Goal: Information Seeking & Learning: Learn about a topic

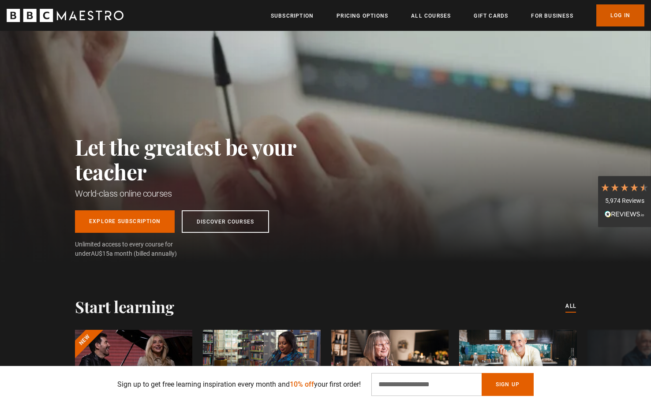
click at [620, 10] on link "Log In" at bounding box center [621, 15] width 48 height 22
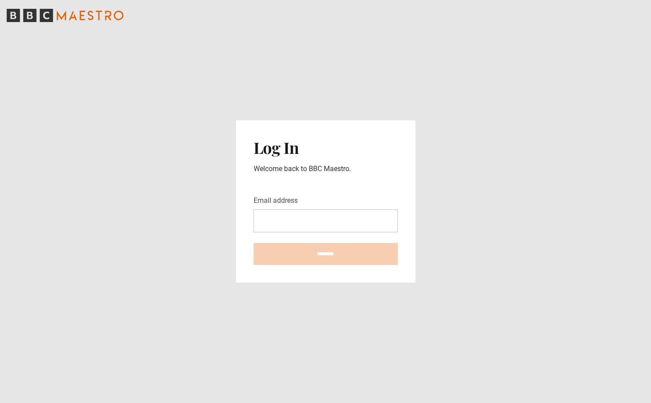
click at [312, 214] on input "Email address" at bounding box center [326, 221] width 144 height 23
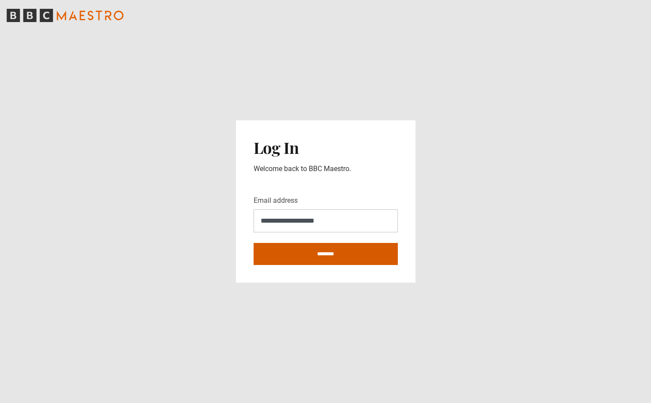
type input "**********"
click at [328, 255] on input "********" at bounding box center [326, 254] width 144 height 22
type input "**********"
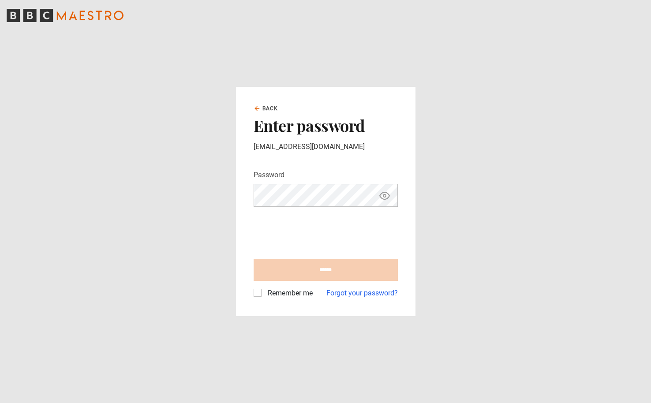
click at [447, 158] on main "Back Enter password danirico15@gmail.com Password Your password is hidden *****…" at bounding box center [325, 201] width 651 height 403
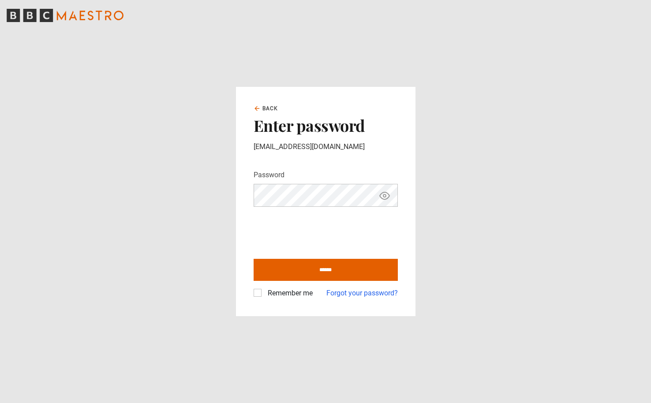
click at [264, 292] on label "Remember me" at bounding box center [288, 293] width 49 height 11
click at [300, 279] on input "******" at bounding box center [326, 270] width 144 height 22
type input "**********"
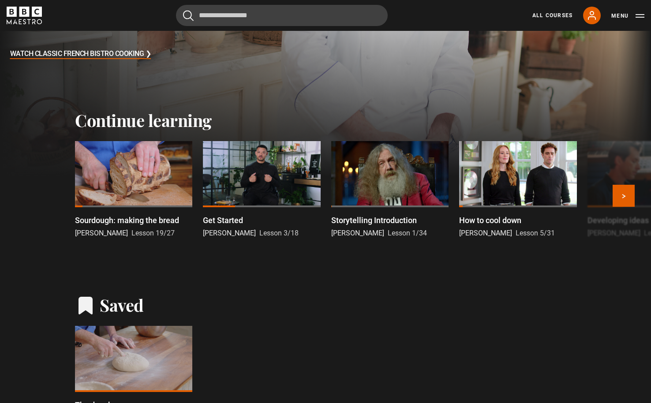
scroll to position [249, 0]
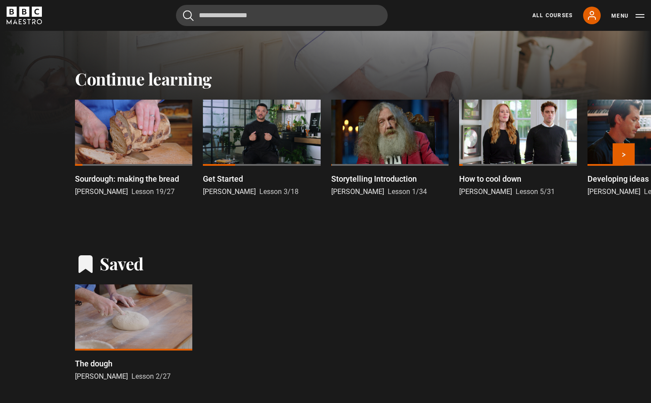
click at [112, 183] on p "Sourdough: making the bread" at bounding box center [127, 179] width 104 height 12
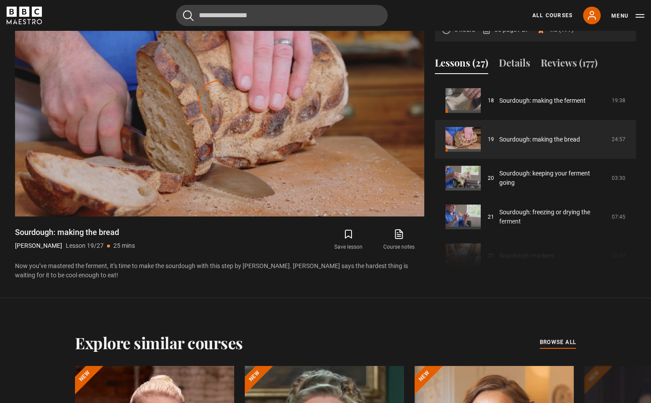
scroll to position [332, 0]
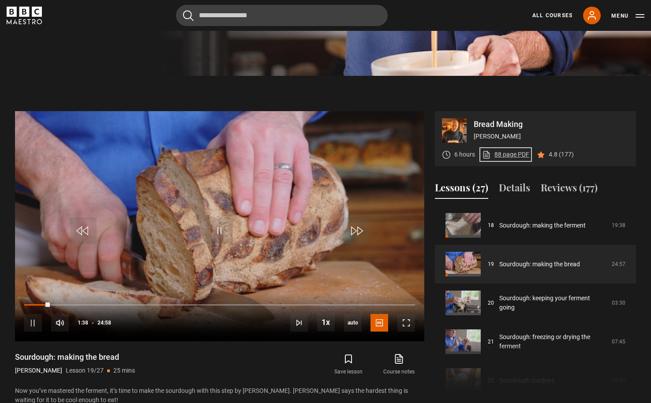
click at [500, 154] on link "88 page PDF (opens in new tab)" at bounding box center [505, 154] width 47 height 9
click at [224, 219] on span "Video Player" at bounding box center [220, 231] width 26 height 26
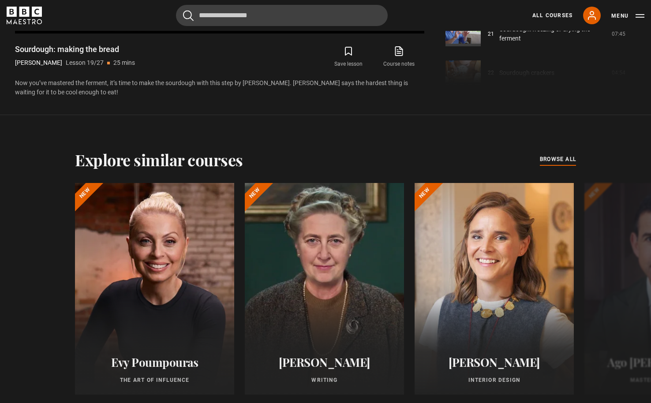
scroll to position [702, 0]
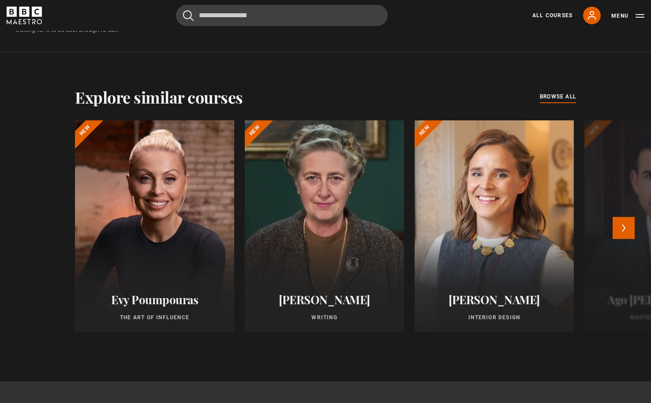
click at [154, 298] on h2 "Evy Poumpouras" at bounding box center [155, 300] width 138 height 14
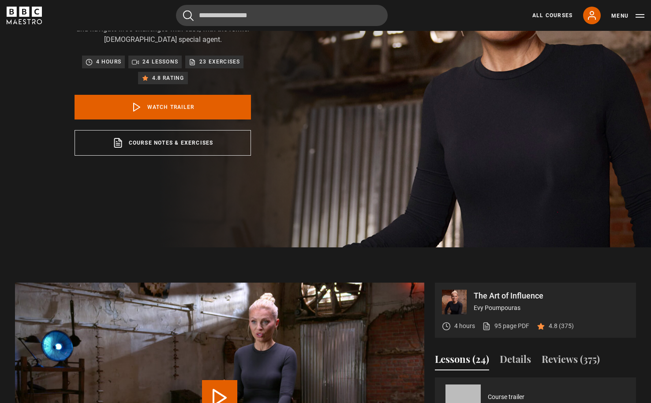
scroll to position [303, 0]
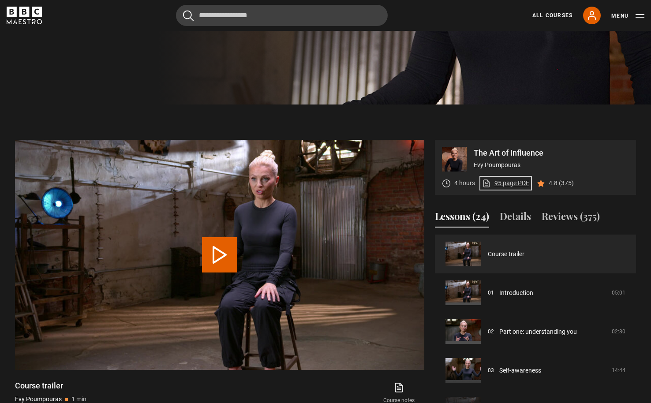
click at [507, 186] on link "95 page PDF (opens in new tab)" at bounding box center [505, 183] width 47 height 9
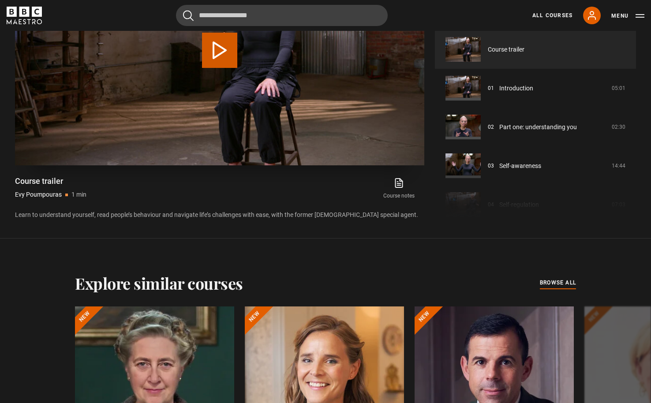
scroll to position [689, 0]
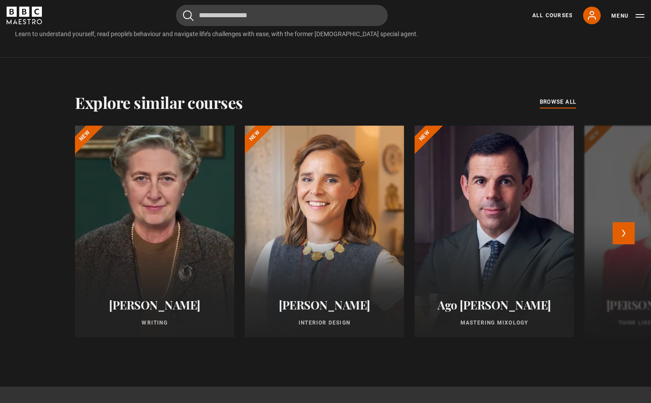
click at [173, 241] on div at bounding box center [154, 231] width 175 height 233
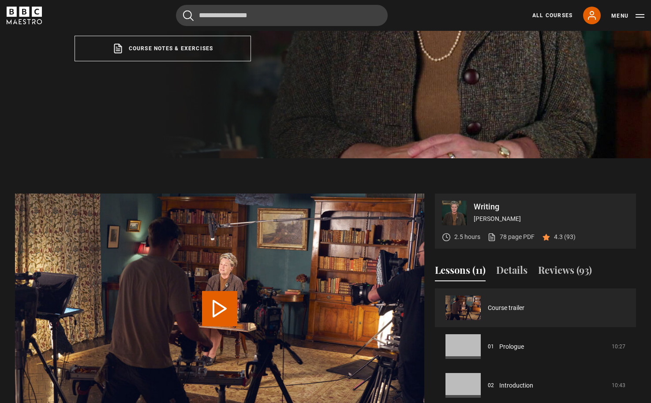
scroll to position [297, 0]
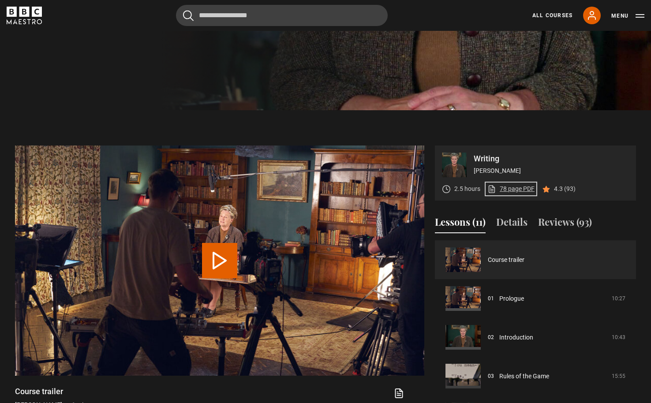
click at [524, 187] on link "78 page PDF (opens in new tab)" at bounding box center [511, 188] width 47 height 9
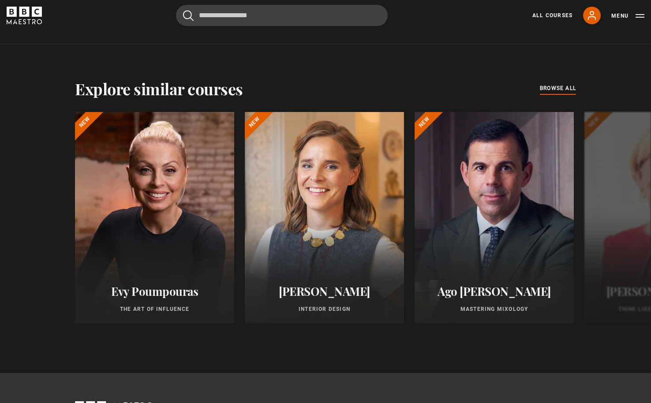
scroll to position [753, 0]
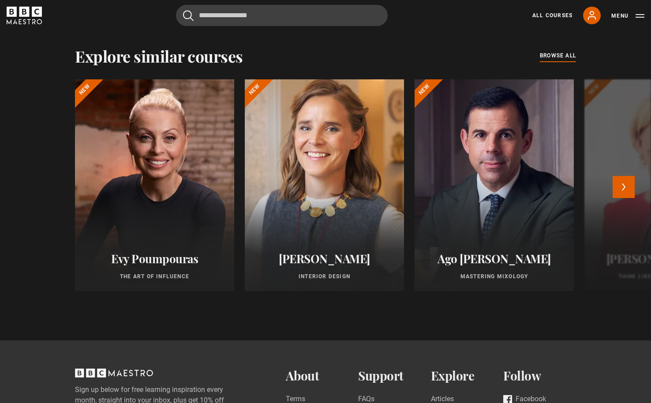
click at [322, 196] on div at bounding box center [324, 185] width 175 height 233
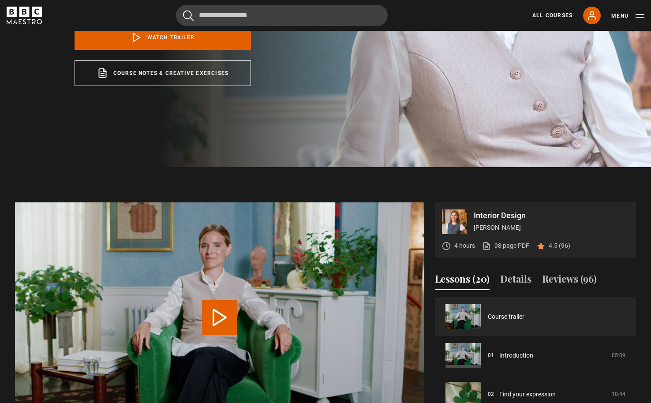
scroll to position [224, 0]
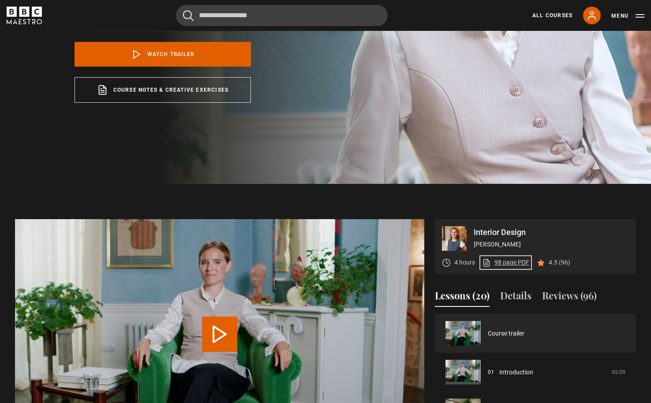
click at [506, 261] on link "98 page PDF (opens in new tab)" at bounding box center [505, 262] width 47 height 9
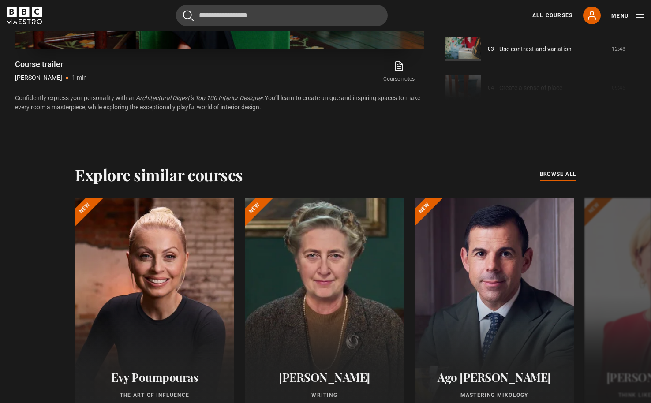
scroll to position [658, 0]
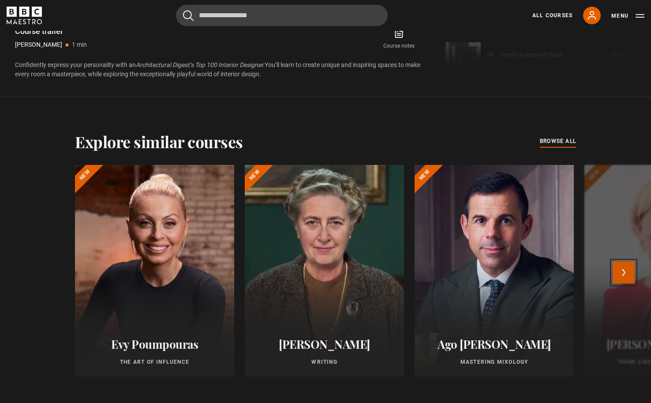
click at [619, 277] on button "Next" at bounding box center [624, 273] width 22 height 22
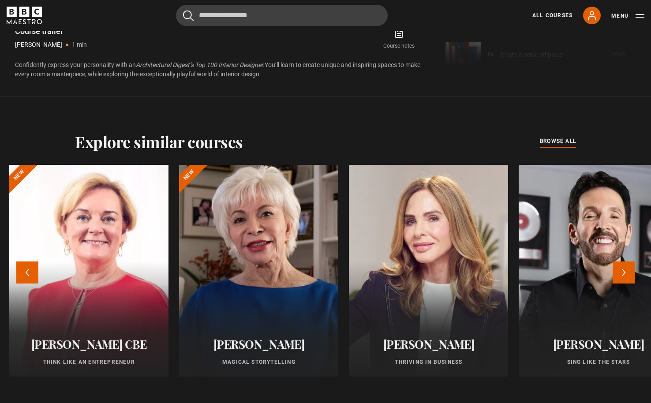
click at [200, 263] on div at bounding box center [258, 270] width 175 height 233
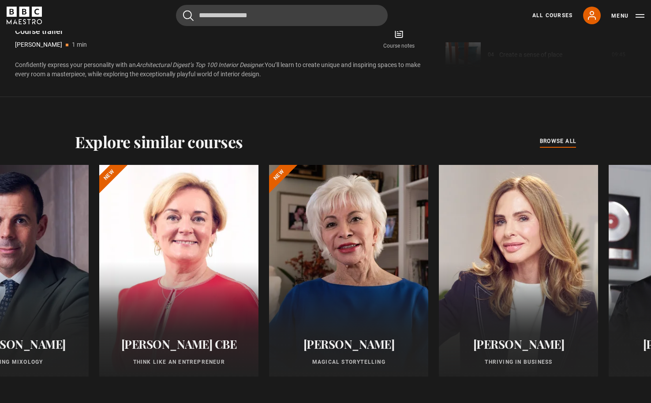
click at [175, 104] on div "Explore similar courses all browse all courses Evy Poumpouras The Art of Influe…" at bounding box center [325, 261] width 651 height 329
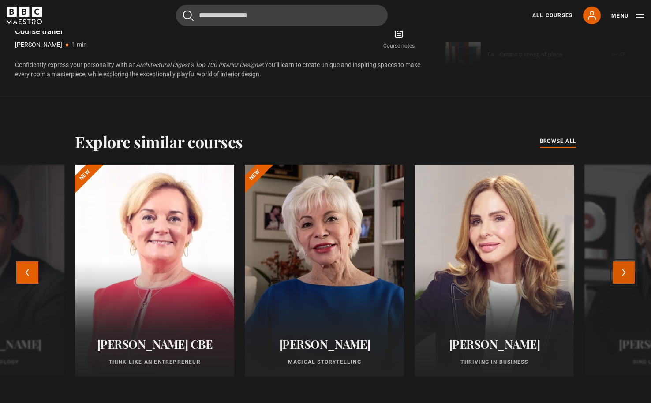
click at [626, 271] on button "Next" at bounding box center [624, 273] width 22 height 22
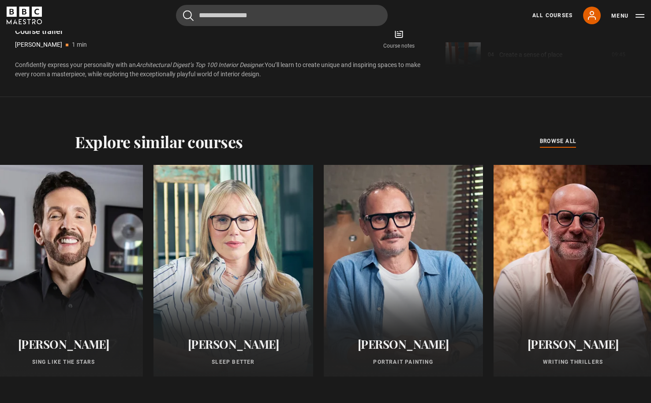
click at [109, 127] on div "Explore similar courses all browse all courses Evy Poumpouras The Art of Influe…" at bounding box center [325, 261] width 651 height 329
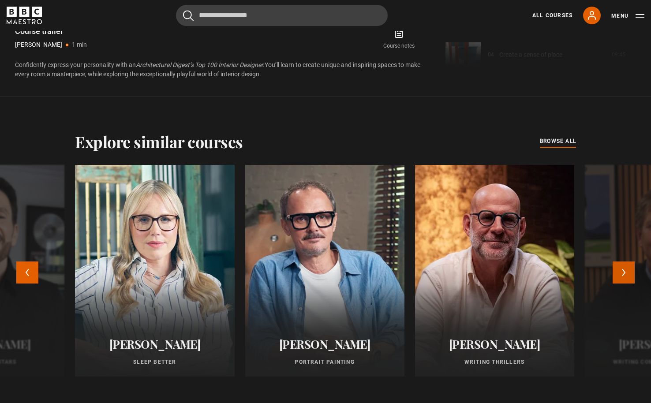
scroll to position [661, 0]
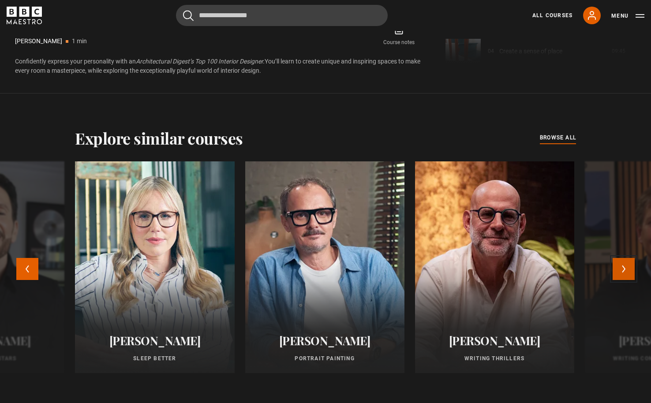
click at [623, 265] on button "Next" at bounding box center [624, 269] width 22 height 22
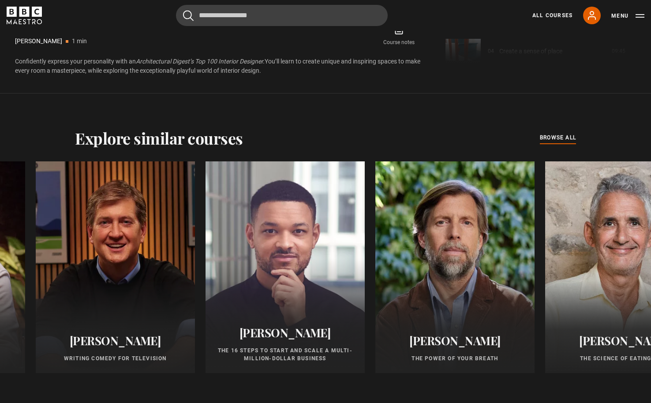
click at [101, 128] on div "Explore similar courses all browse all courses Evy Poumpouras The Art of Influe…" at bounding box center [325, 258] width 651 height 329
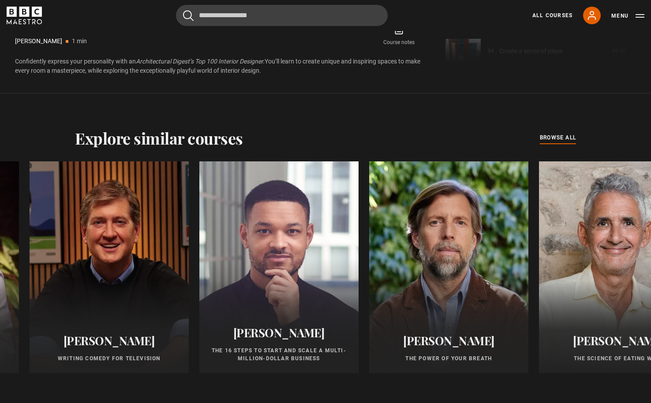
click at [280, 126] on div "Explore similar courses all browse all courses Evy Poumpouras The Art of Influe…" at bounding box center [325, 258] width 651 height 329
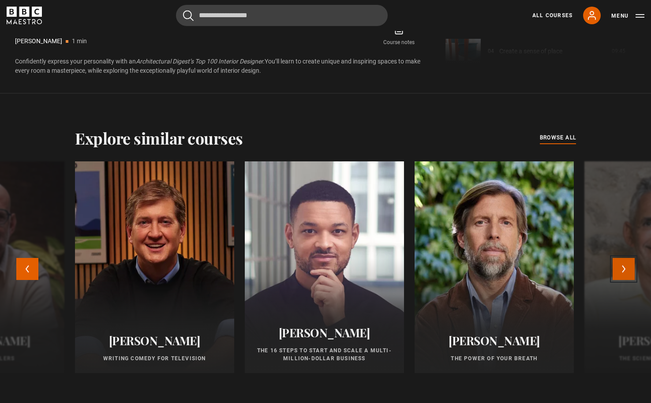
click at [620, 270] on button "Next" at bounding box center [624, 269] width 22 height 22
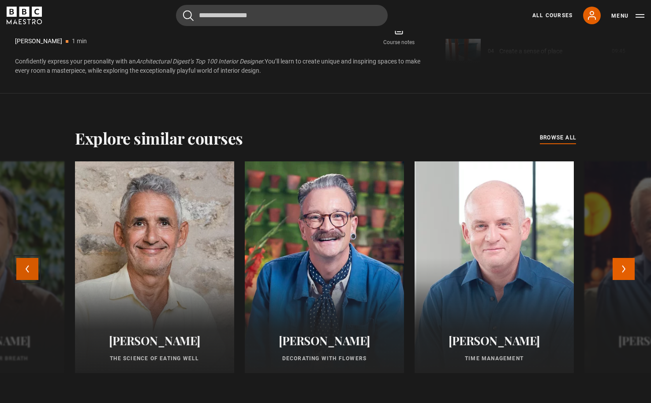
click at [29, 268] on button "Previous" at bounding box center [27, 269] width 22 height 22
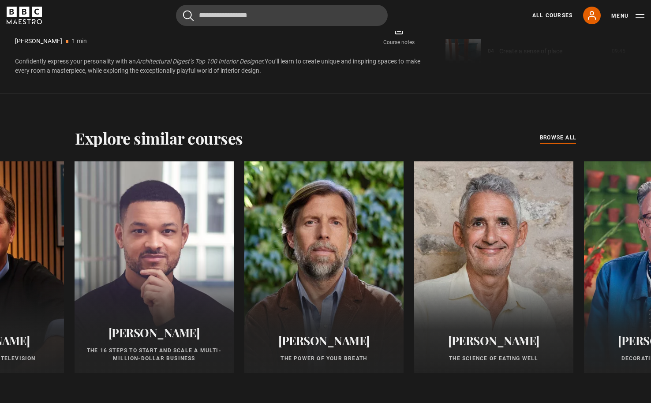
click at [294, 75] on p "Confidently express your personality with an Architectural Digest’s Top 100 Int…" at bounding box center [219, 66] width 409 height 19
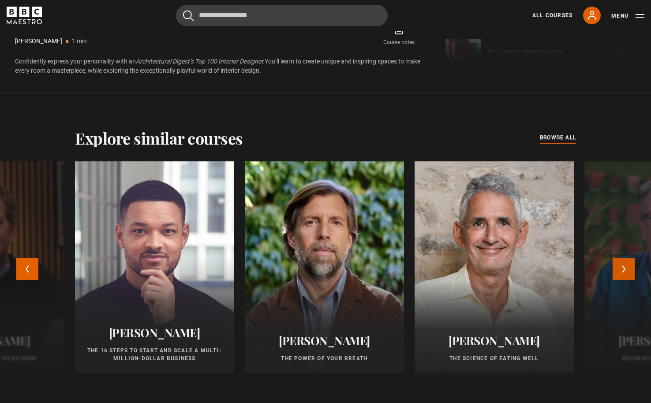
click at [619, 270] on button "Next" at bounding box center [624, 269] width 22 height 22
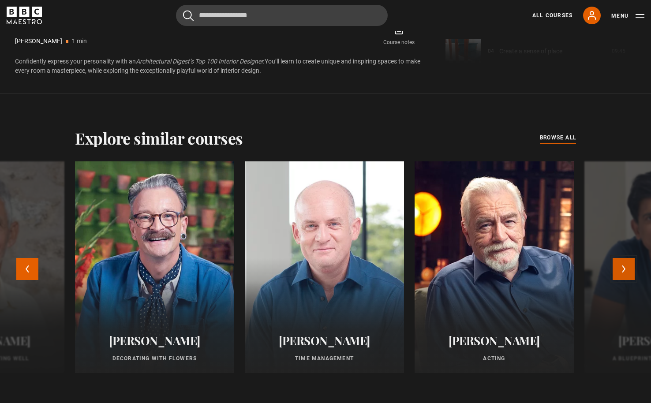
click at [627, 267] on button "Next" at bounding box center [624, 269] width 22 height 22
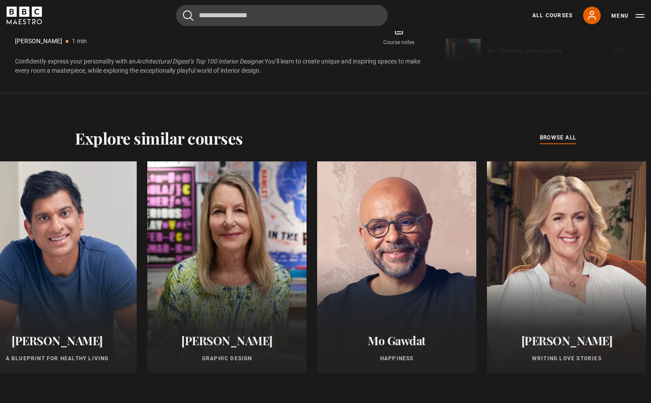
click at [124, 121] on div "Explore similar courses all browse all courses Evy Poumpouras The Art of Influe…" at bounding box center [325, 258] width 651 height 329
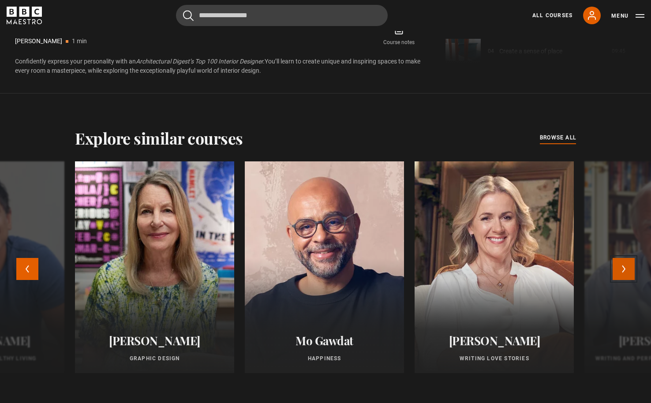
click at [624, 273] on button "Next" at bounding box center [624, 269] width 22 height 22
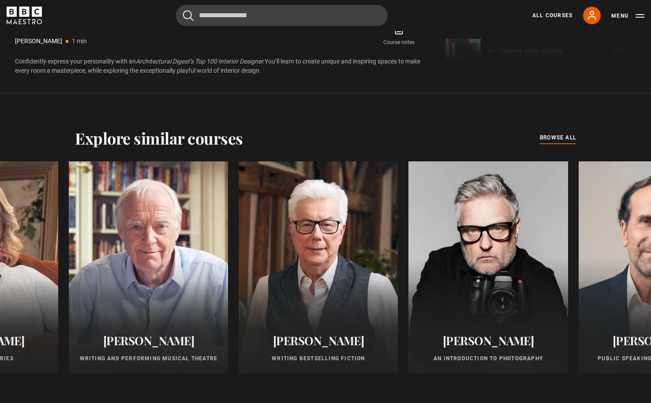
click at [301, 126] on div "Explore similar courses all browse all courses Evy Poumpouras The Art of Influe…" at bounding box center [325, 258] width 651 height 329
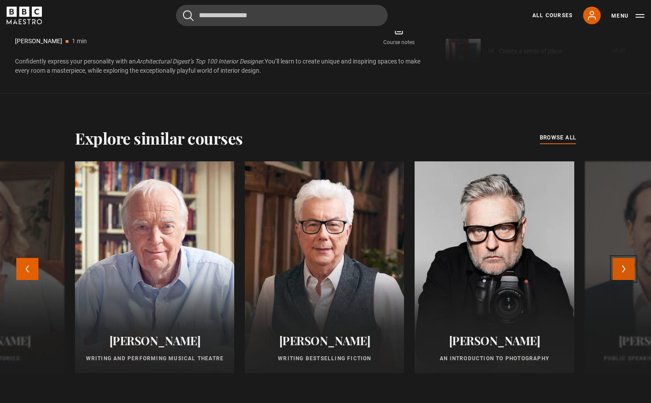
click at [626, 268] on button "Next" at bounding box center [624, 269] width 22 height 22
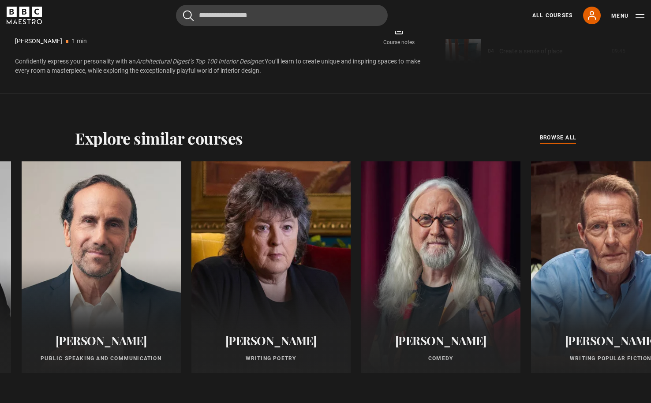
click at [128, 128] on div "Explore similar courses all browse all courses Evy Poumpouras The Art of Influe…" at bounding box center [325, 258] width 651 height 329
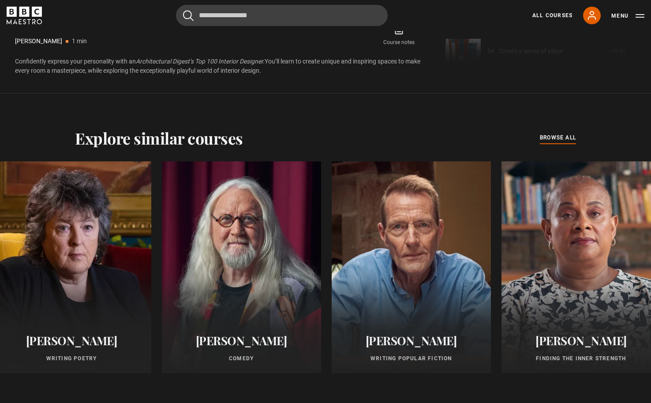
click at [98, 109] on div "Explore similar courses all browse all courses Evy Poumpouras The Art of Influe…" at bounding box center [325, 258] width 651 height 329
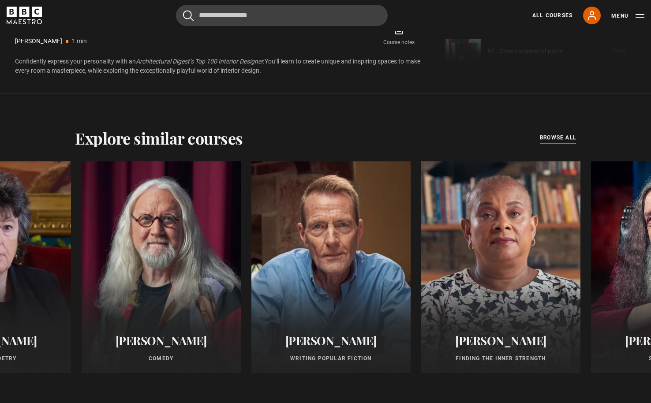
click at [116, 106] on div "Explore similar courses all browse all courses Evy Poumpouras The Art of Influe…" at bounding box center [325, 258] width 651 height 329
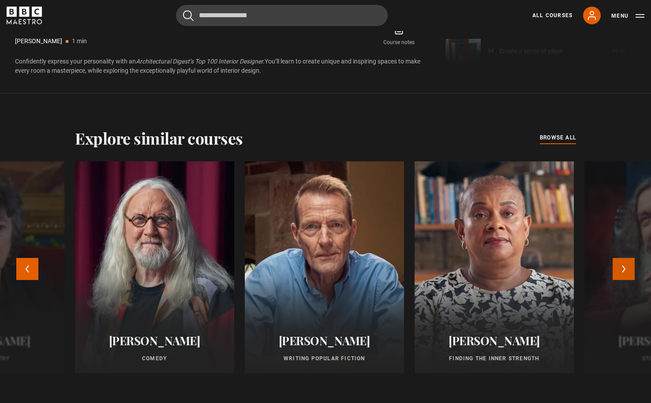
click at [622, 272] on button "Next" at bounding box center [624, 269] width 22 height 22
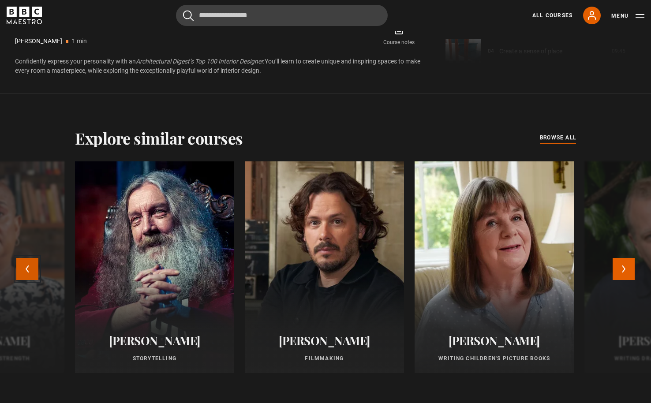
click at [30, 264] on button "Previous" at bounding box center [27, 269] width 22 height 22
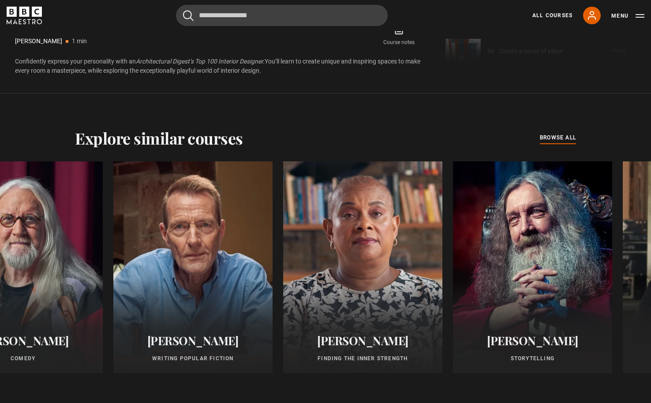
click at [177, 119] on div "Explore similar courses all browse all courses Evy Poumpouras The Art of Influe…" at bounding box center [325, 258] width 651 height 329
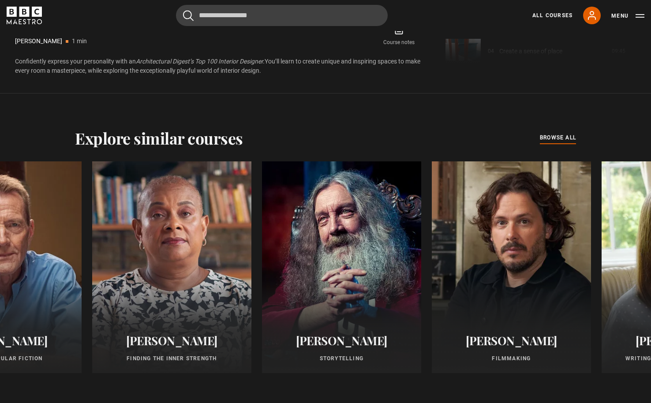
click at [317, 127] on div "Explore similar courses all browse all courses Evy Poumpouras The Art of Influe…" at bounding box center [325, 258] width 651 height 329
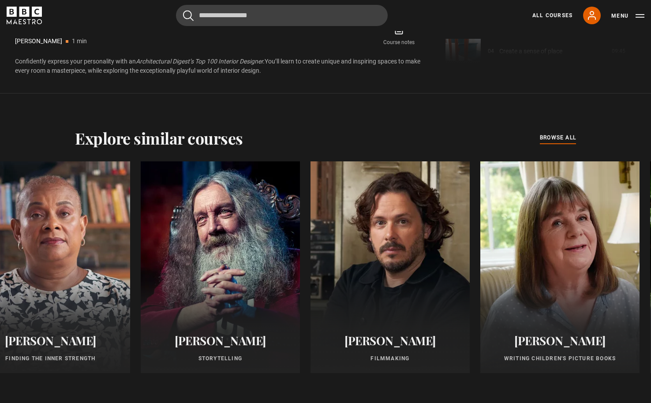
click at [373, 134] on div "Explore similar courses all browse all courses" at bounding box center [325, 138] width 501 height 19
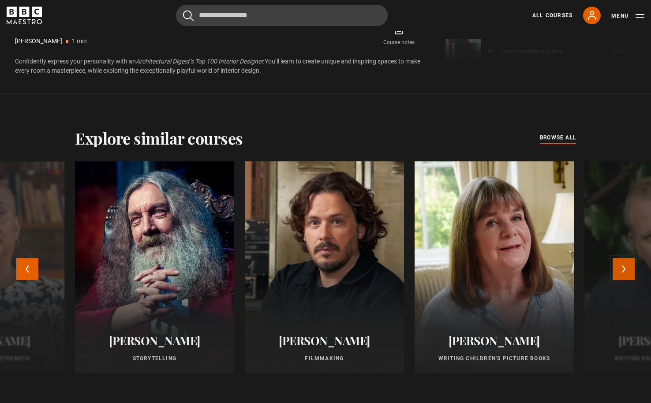
click at [617, 268] on button "Next" at bounding box center [624, 269] width 22 height 22
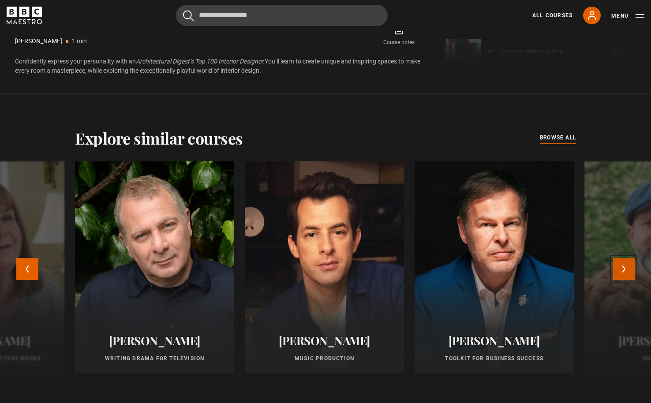
click at [617, 268] on button "Next" at bounding box center [624, 269] width 22 height 22
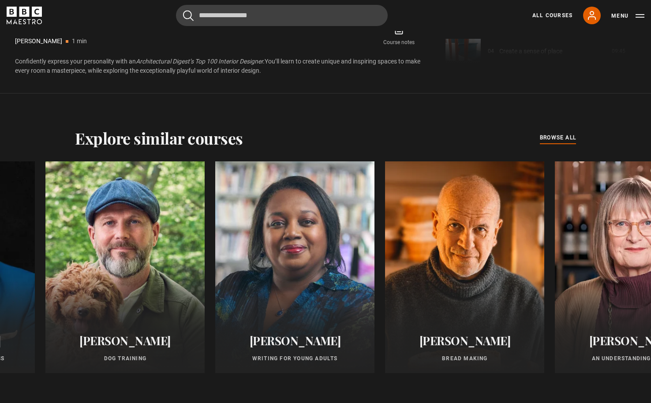
click at [172, 110] on div "Explore similar courses all browse all courses Evy Poumpouras The Art of Influe…" at bounding box center [325, 258] width 651 height 329
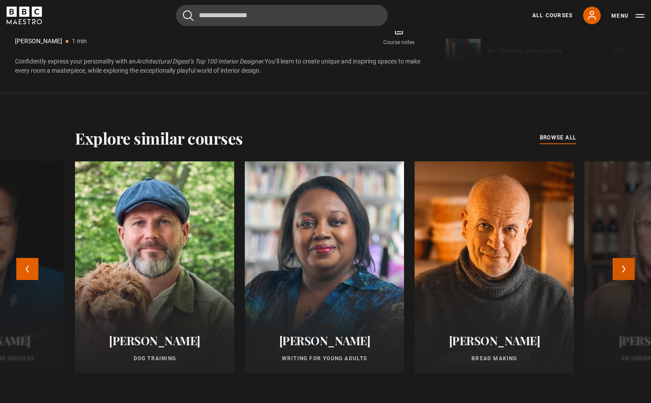
click at [620, 263] on button "Next" at bounding box center [624, 269] width 22 height 22
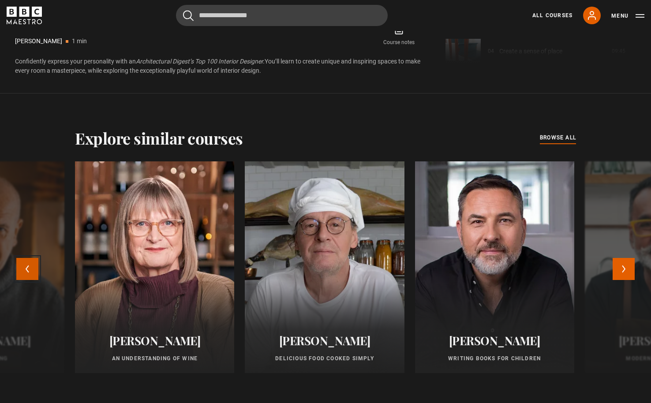
click at [28, 267] on button "Previous" at bounding box center [27, 269] width 22 height 22
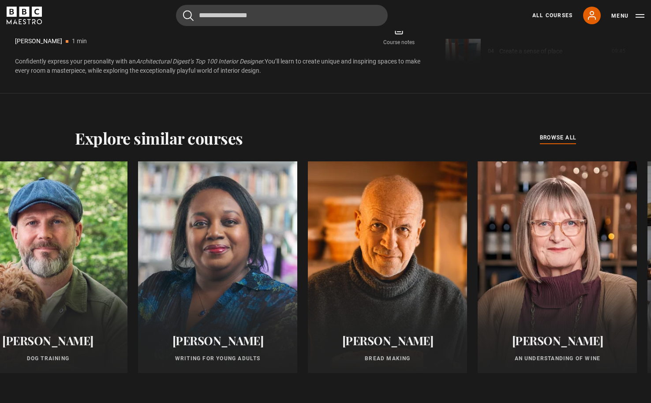
click at [265, 121] on div "Explore similar courses all browse all courses Evy Poumpouras The Art of Influe…" at bounding box center [325, 258] width 651 height 329
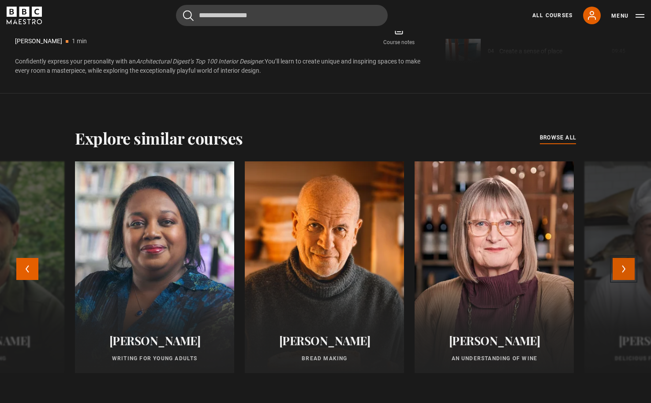
click at [629, 267] on button "Next" at bounding box center [624, 269] width 22 height 22
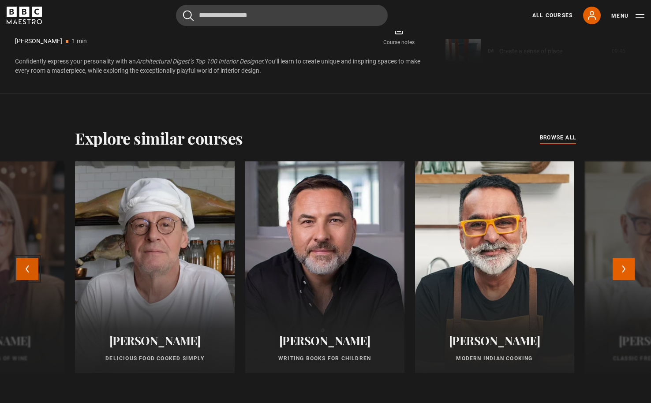
click at [29, 265] on button "Previous" at bounding box center [27, 269] width 22 height 22
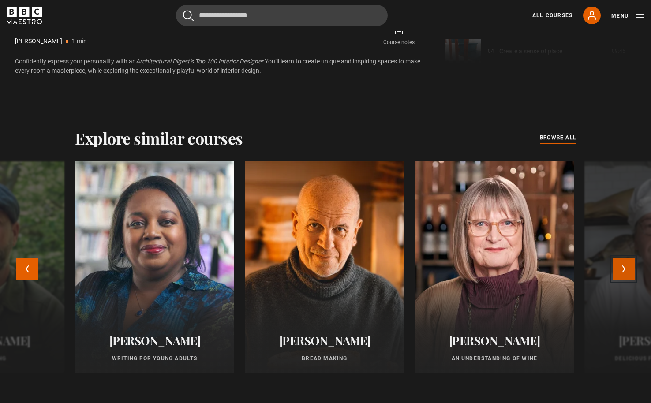
click at [616, 266] on button "Next" at bounding box center [624, 269] width 22 height 22
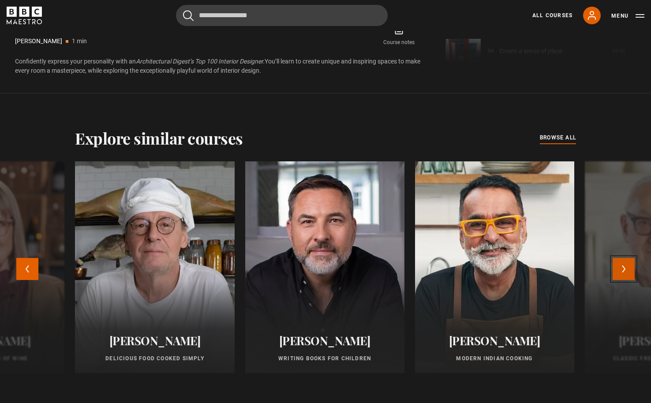
click at [620, 266] on button "Next" at bounding box center [624, 269] width 22 height 22
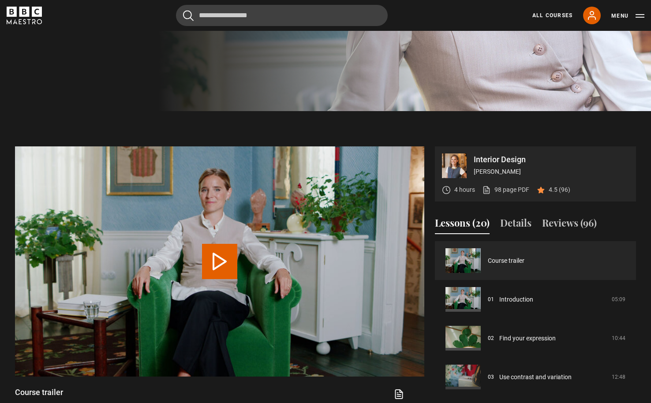
scroll to position [311, 0]
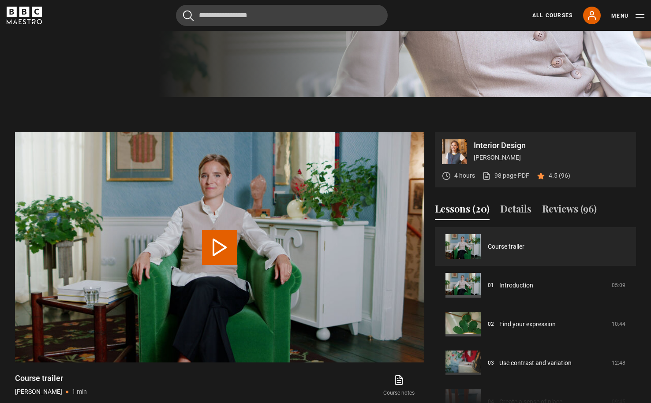
click at [503, 165] on div "4 hours 98 page PDF (opens in new tab) 4.5 (96)" at bounding box center [506, 175] width 128 height 23
click at [502, 172] on link "98 page PDF (opens in new tab)" at bounding box center [505, 175] width 47 height 9
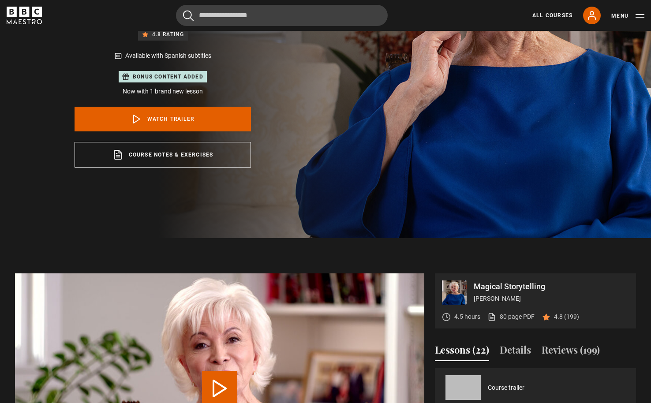
scroll to position [208, 0]
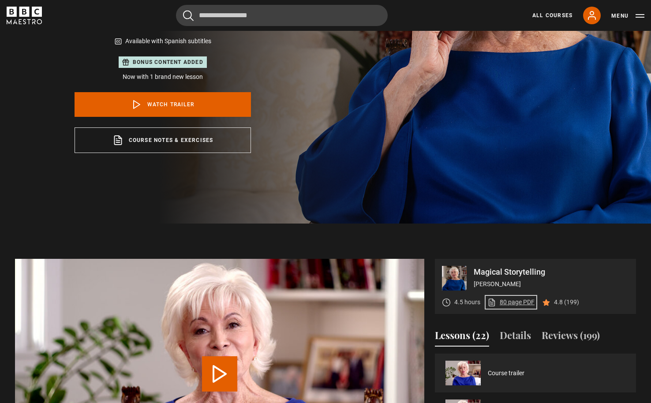
click at [522, 301] on link "80 page PDF (opens in new tab)" at bounding box center [511, 302] width 47 height 9
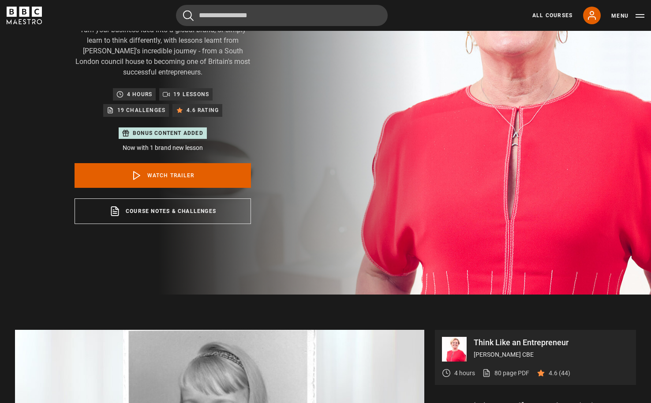
scroll to position [141, 0]
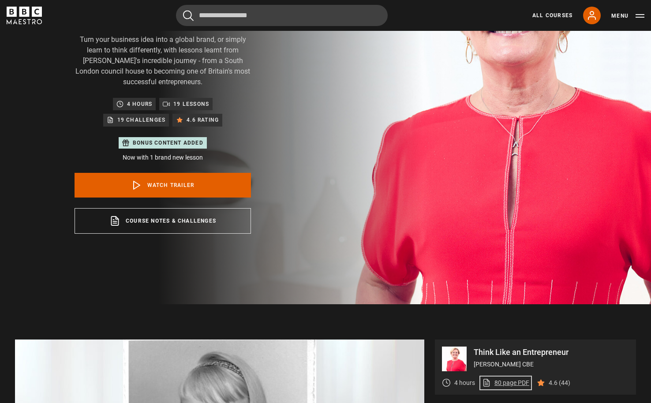
click at [521, 379] on link "80 page PDF (opens in new tab)" at bounding box center [505, 383] width 47 height 9
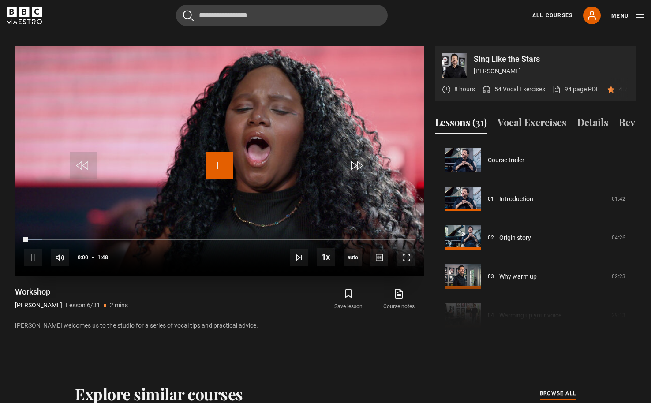
click at [222, 157] on span "Video Player" at bounding box center [220, 165] width 26 height 26
click at [487, 85] on icon at bounding box center [486, 89] width 9 height 9
click at [508, 85] on p "54 Vocal Exercises" at bounding box center [520, 89] width 51 height 9
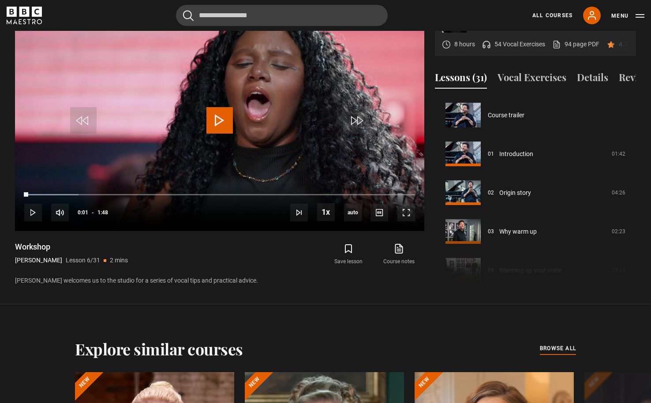
scroll to position [427, 0]
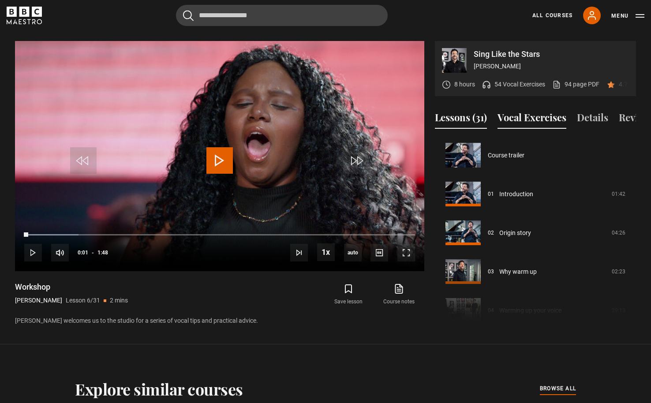
click at [527, 110] on button "Vocal Exercises" at bounding box center [532, 119] width 69 height 19
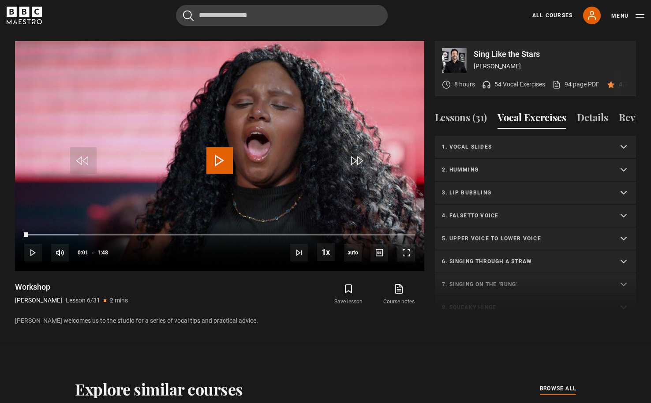
click at [544, 143] on p "1. Vocal slides" at bounding box center [525, 147] width 166 height 8
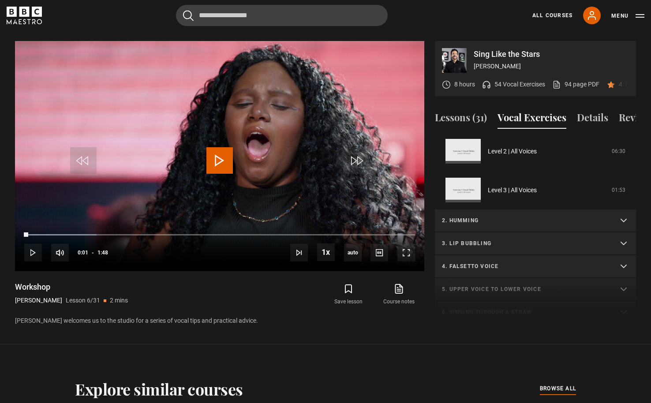
click at [523, 217] on p "2. Humming" at bounding box center [525, 221] width 166 height 8
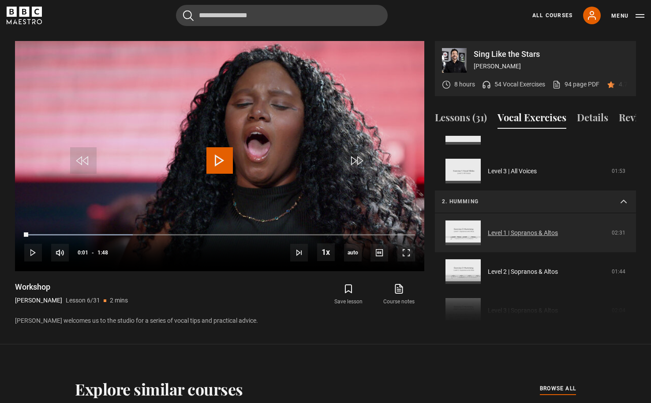
scroll to position [0, 0]
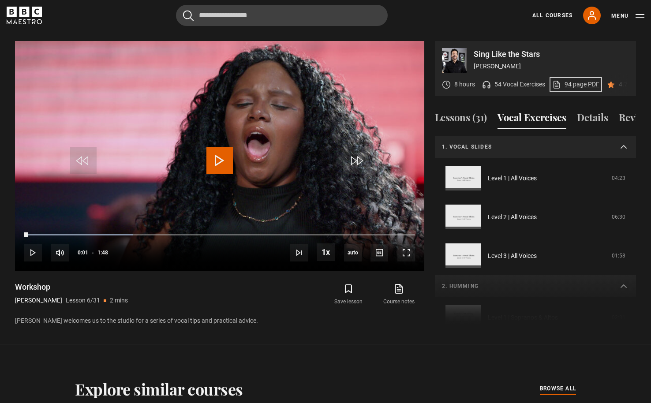
click at [568, 80] on link "94 page PDF (opens in new tab)" at bounding box center [575, 84] width 47 height 9
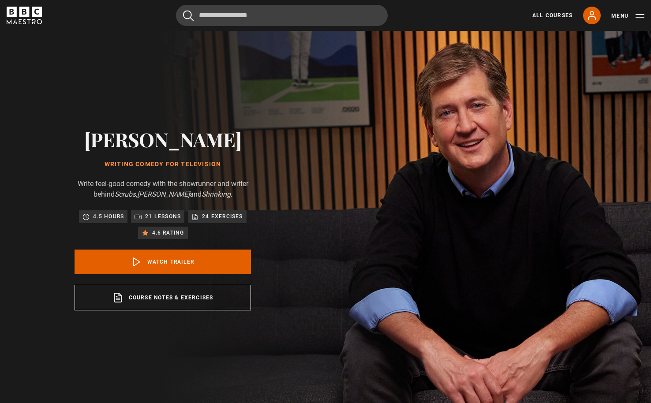
click at [326, 230] on div "Bill Lawrence Writing Comedy for Television Write feel-good comedy with the sho…" at bounding box center [163, 219] width 326 height 377
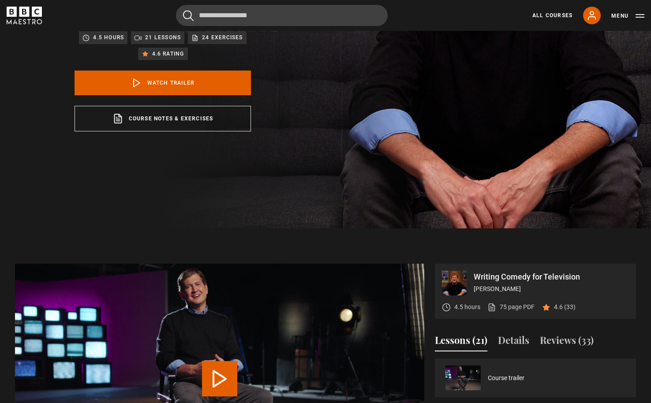
scroll to position [299, 0]
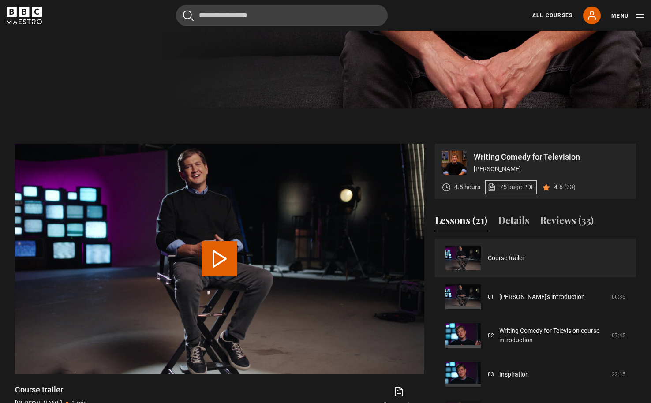
click at [521, 186] on link "75 page PDF (opens in new tab)" at bounding box center [511, 187] width 47 height 9
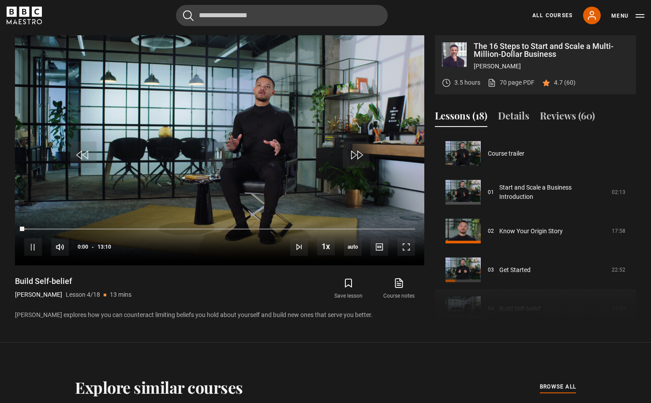
scroll to position [408, 0]
click at [222, 145] on span "Video Player" at bounding box center [220, 155] width 26 height 26
click at [509, 78] on link "70 page PDF (opens in new tab)" at bounding box center [511, 82] width 47 height 9
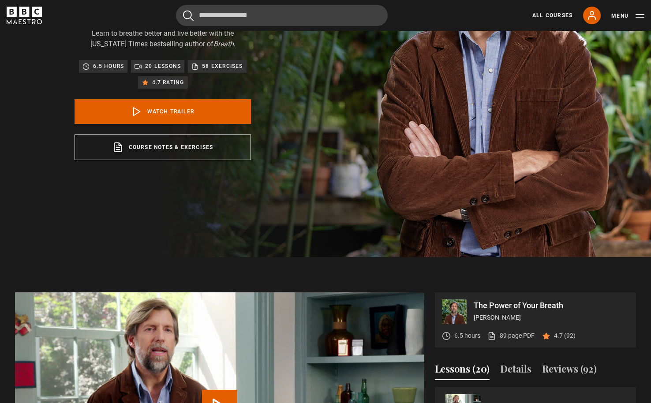
scroll to position [165, 0]
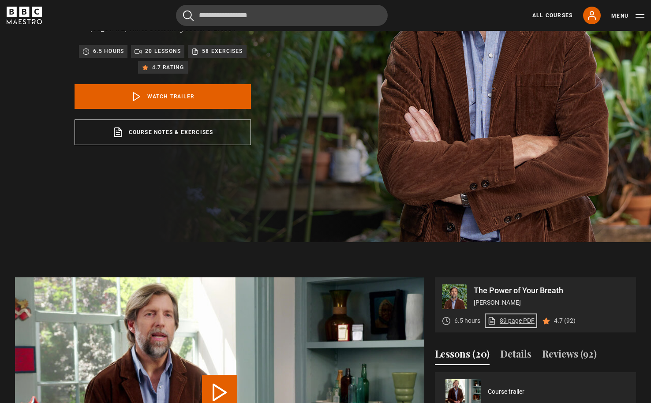
click at [499, 322] on link "89 page PDF (opens in new tab)" at bounding box center [511, 320] width 47 height 9
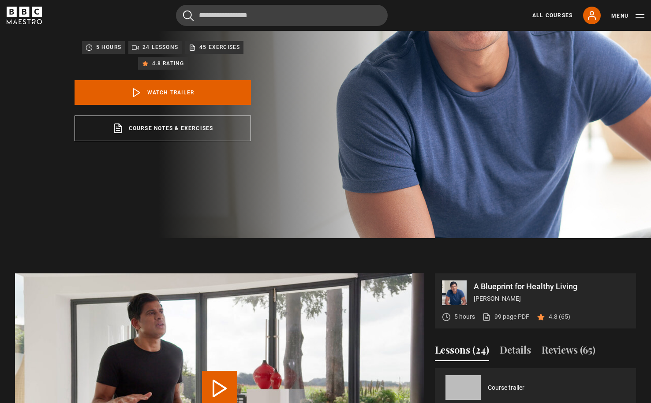
scroll to position [238, 0]
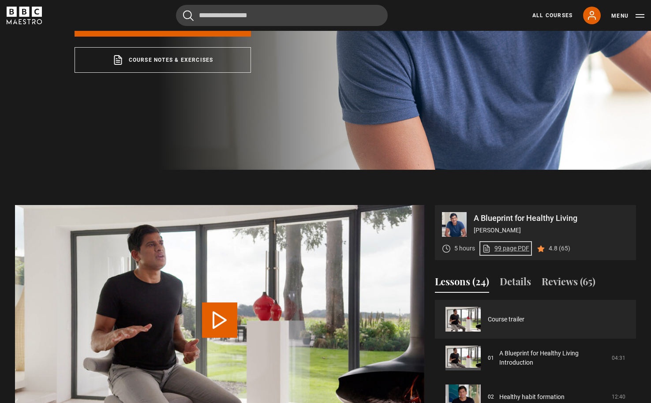
click at [498, 246] on link "99 page PDF (opens in new tab)" at bounding box center [505, 248] width 47 height 9
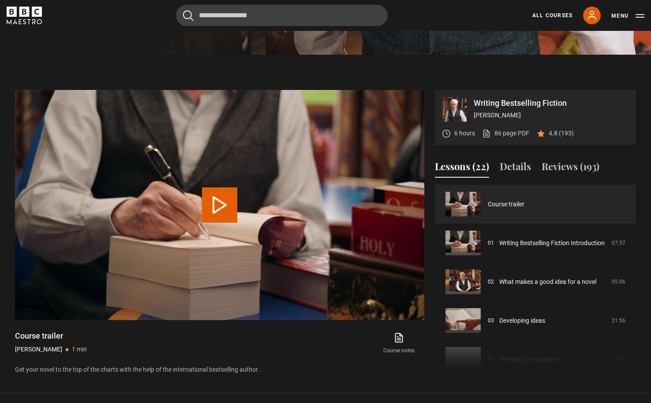
scroll to position [360, 0]
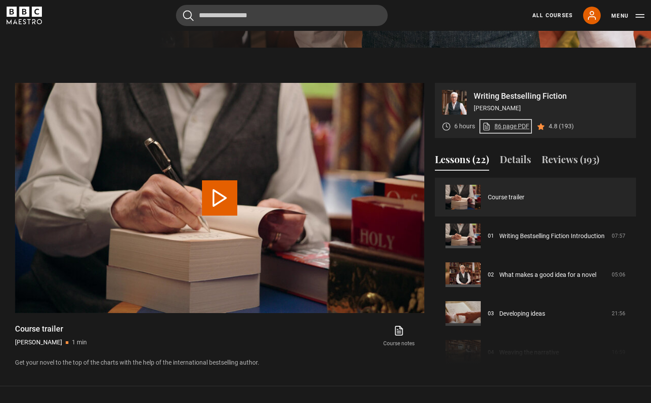
click at [508, 125] on link "86 page PDF (opens in new tab)" at bounding box center [505, 126] width 47 height 9
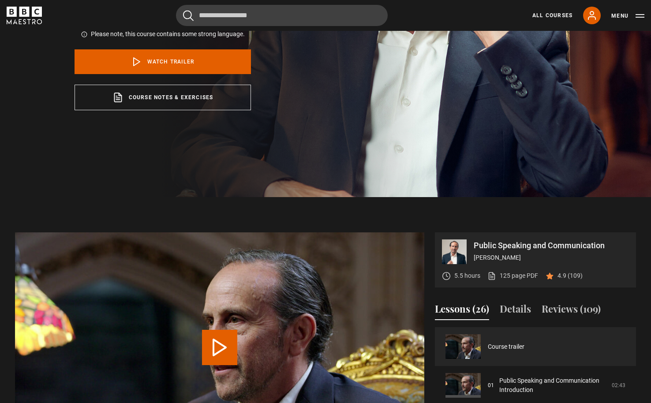
scroll to position [237, 0]
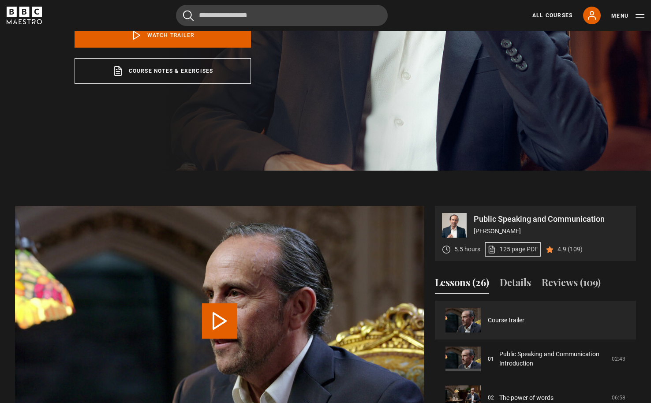
click at [511, 250] on link "125 page PDF (opens in new tab)" at bounding box center [513, 249] width 51 height 9
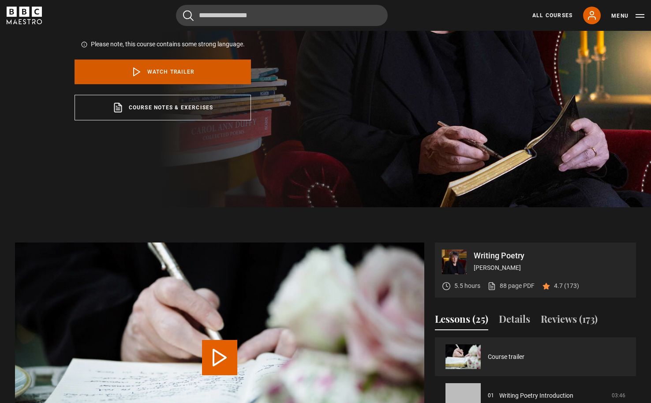
scroll to position [210, 0]
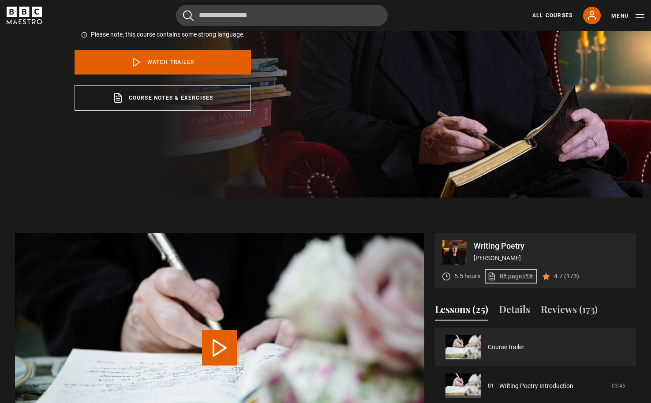
click at [503, 273] on link "88 page PDF (opens in new tab)" at bounding box center [511, 276] width 47 height 9
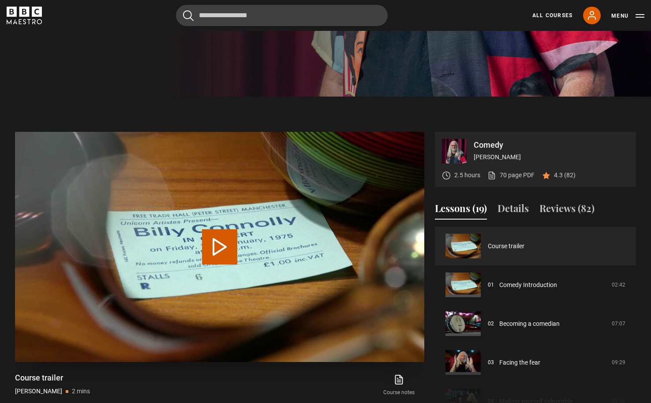
scroll to position [327, 0]
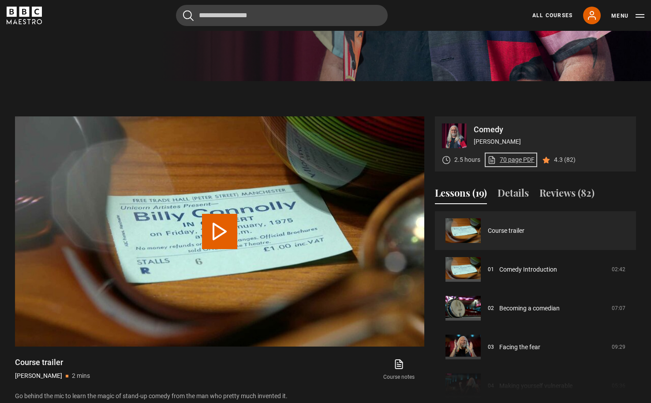
click at [514, 158] on link "70 page PDF (opens in new tab)" at bounding box center [511, 159] width 47 height 9
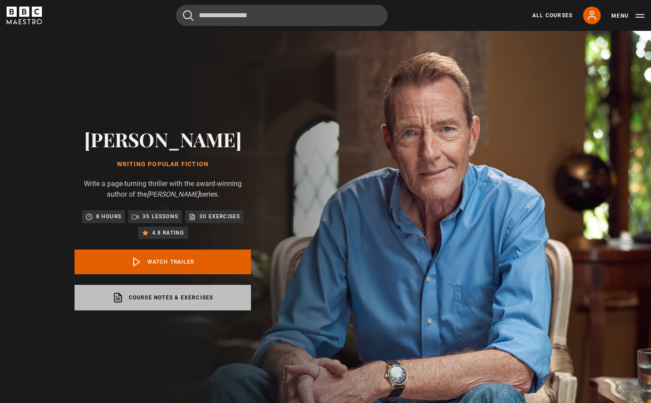
click at [180, 289] on link "Course notes & exercises opens in a new tab" at bounding box center [163, 298] width 177 height 26
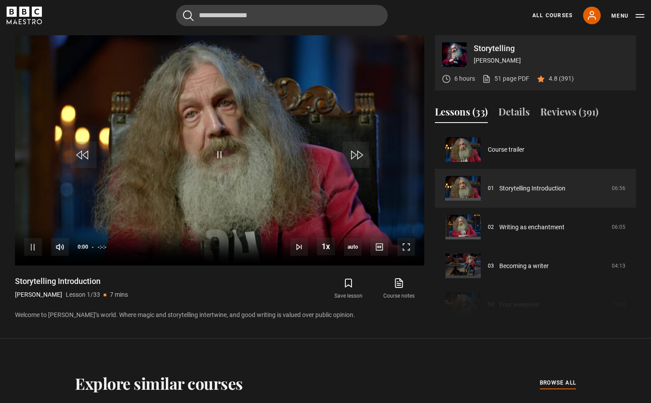
scroll to position [408, 0]
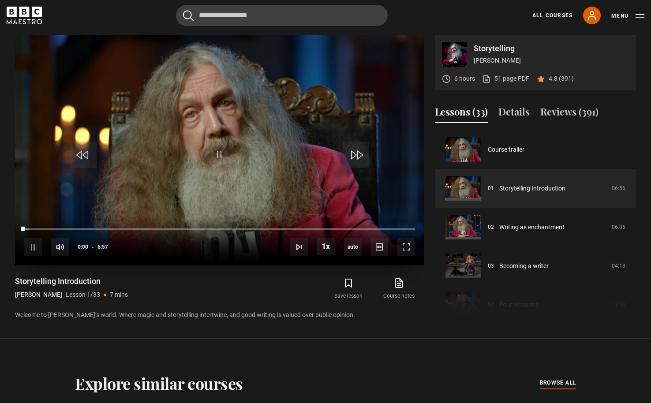
click at [203, 160] on video "Video Player" at bounding box center [219, 150] width 409 height 230
click at [497, 77] on link "51 page PDF (opens in new tab)" at bounding box center [505, 78] width 47 height 9
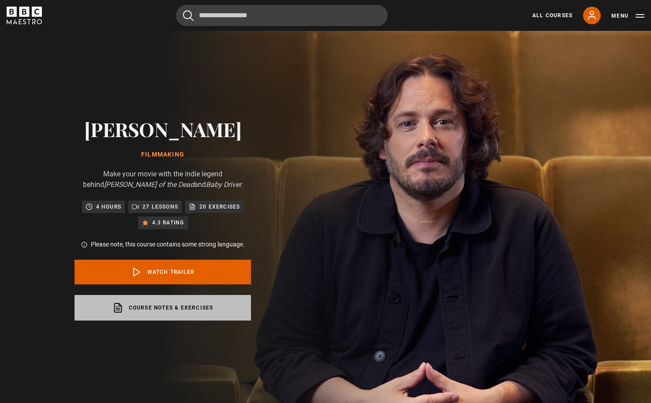
click at [160, 300] on link "Course notes & exercises opens in a new tab" at bounding box center [163, 308] width 177 height 26
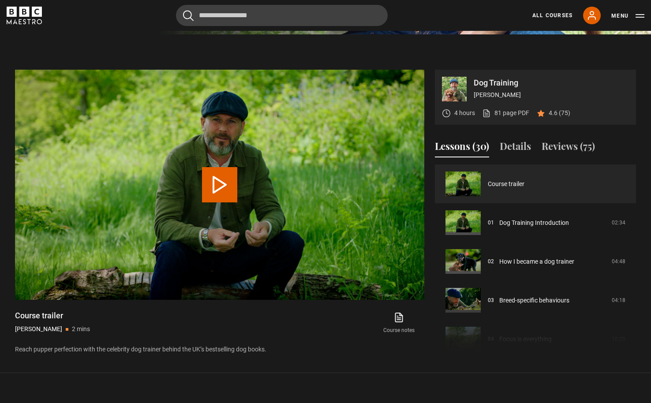
scroll to position [385, 0]
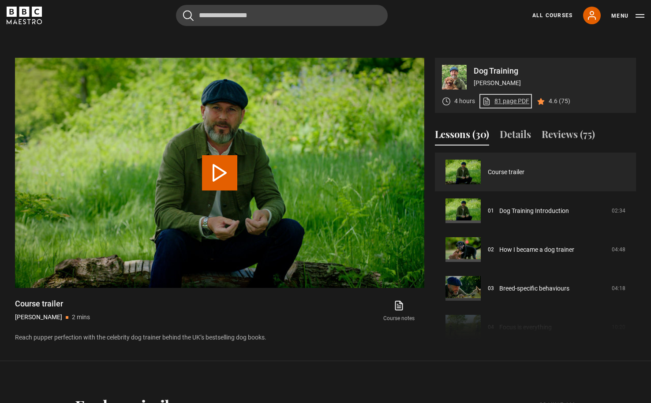
click at [513, 104] on link "81 page PDF (opens in new tab)" at bounding box center [505, 101] width 47 height 9
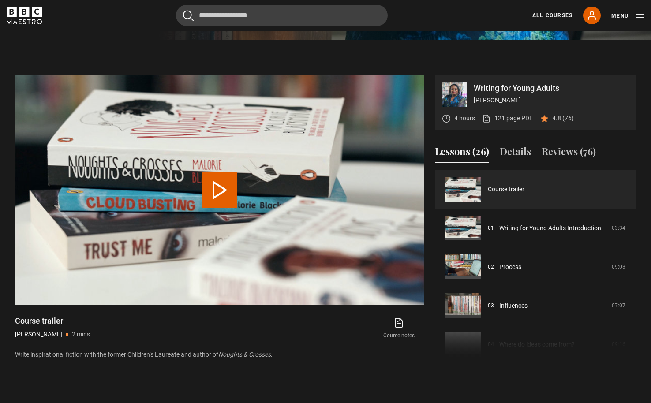
scroll to position [399, 0]
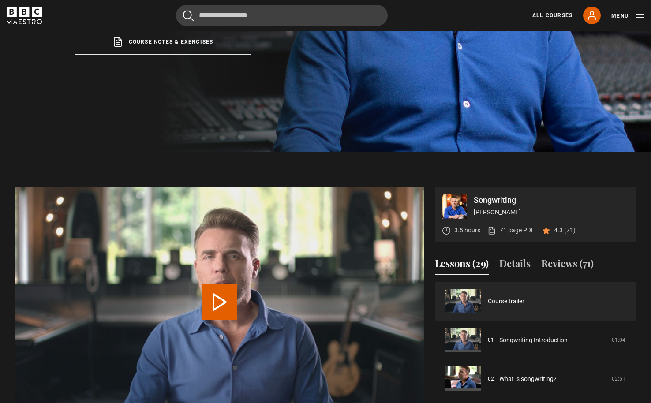
scroll to position [306, 0]
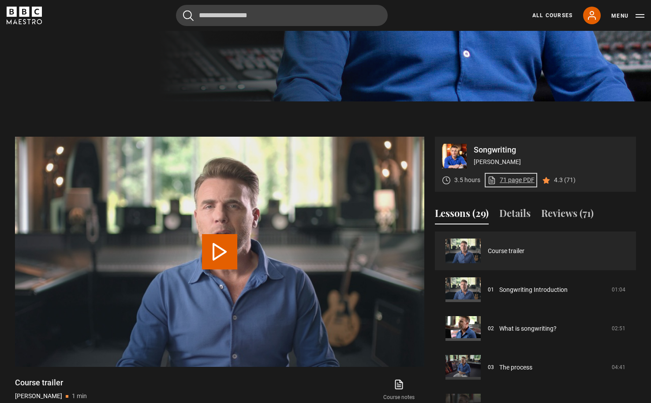
click at [507, 177] on link "71 page PDF (opens in new tab)" at bounding box center [511, 180] width 47 height 9
